Goal: Find specific page/section: Find specific page/section

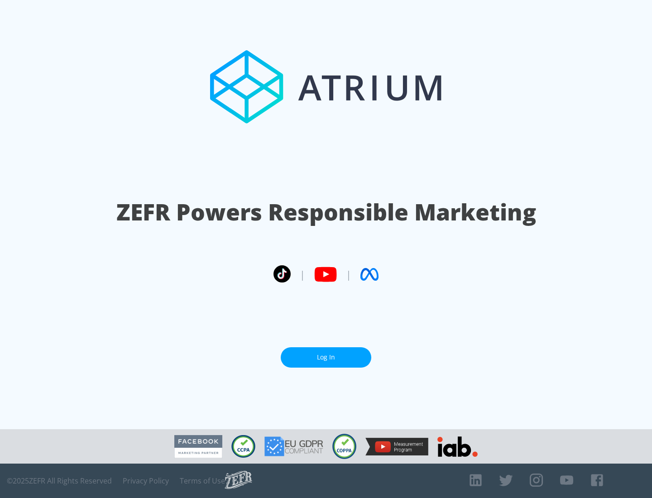
click at [326, 353] on link "Log In" at bounding box center [326, 357] width 90 height 20
